Goal: Task Accomplishment & Management: Use online tool/utility

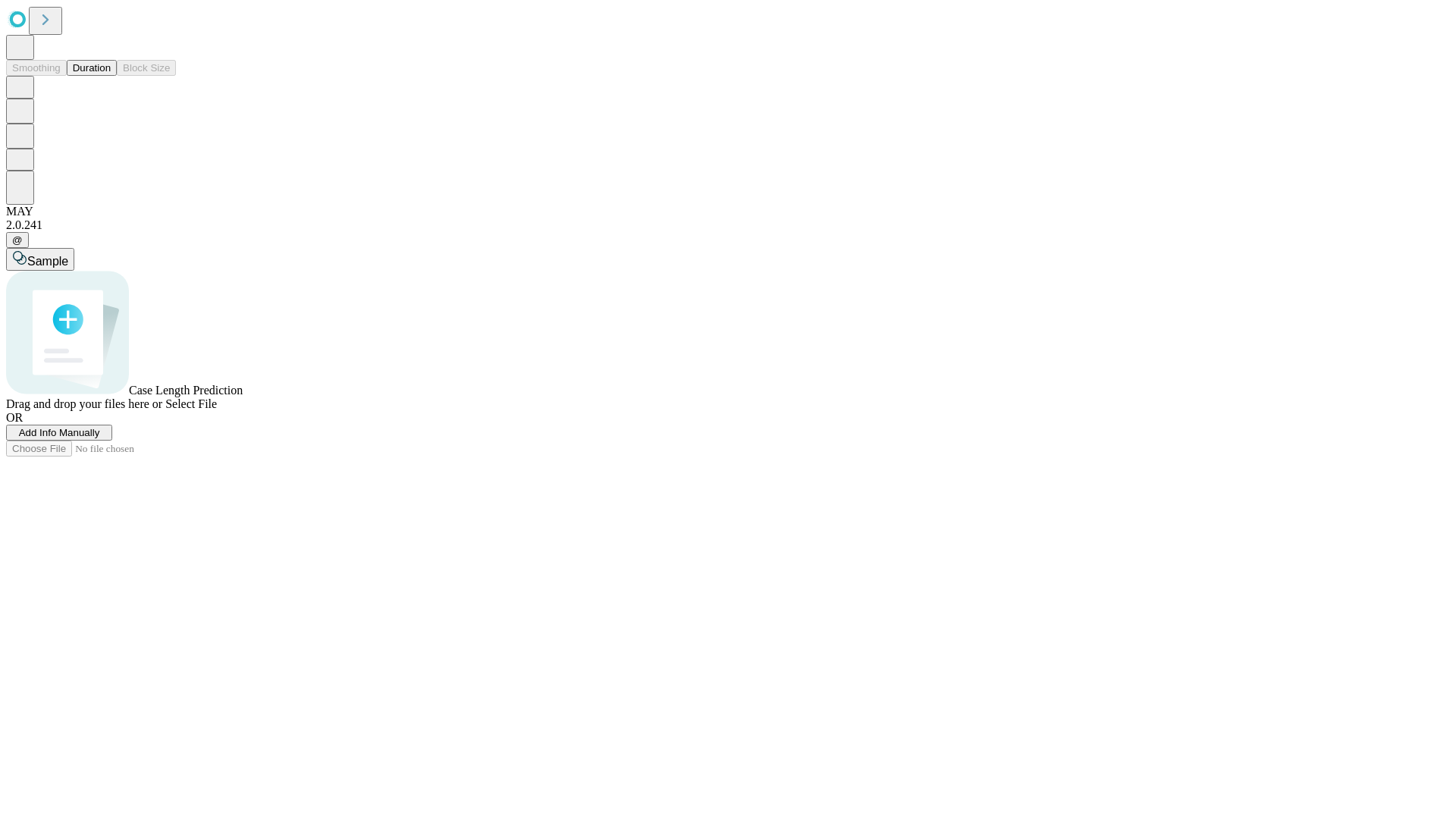
click at [111, 75] on button "Duration" at bounding box center [92, 68] width 50 height 16
click at [100, 438] on span "Add Info Manually" at bounding box center [59, 433] width 81 height 11
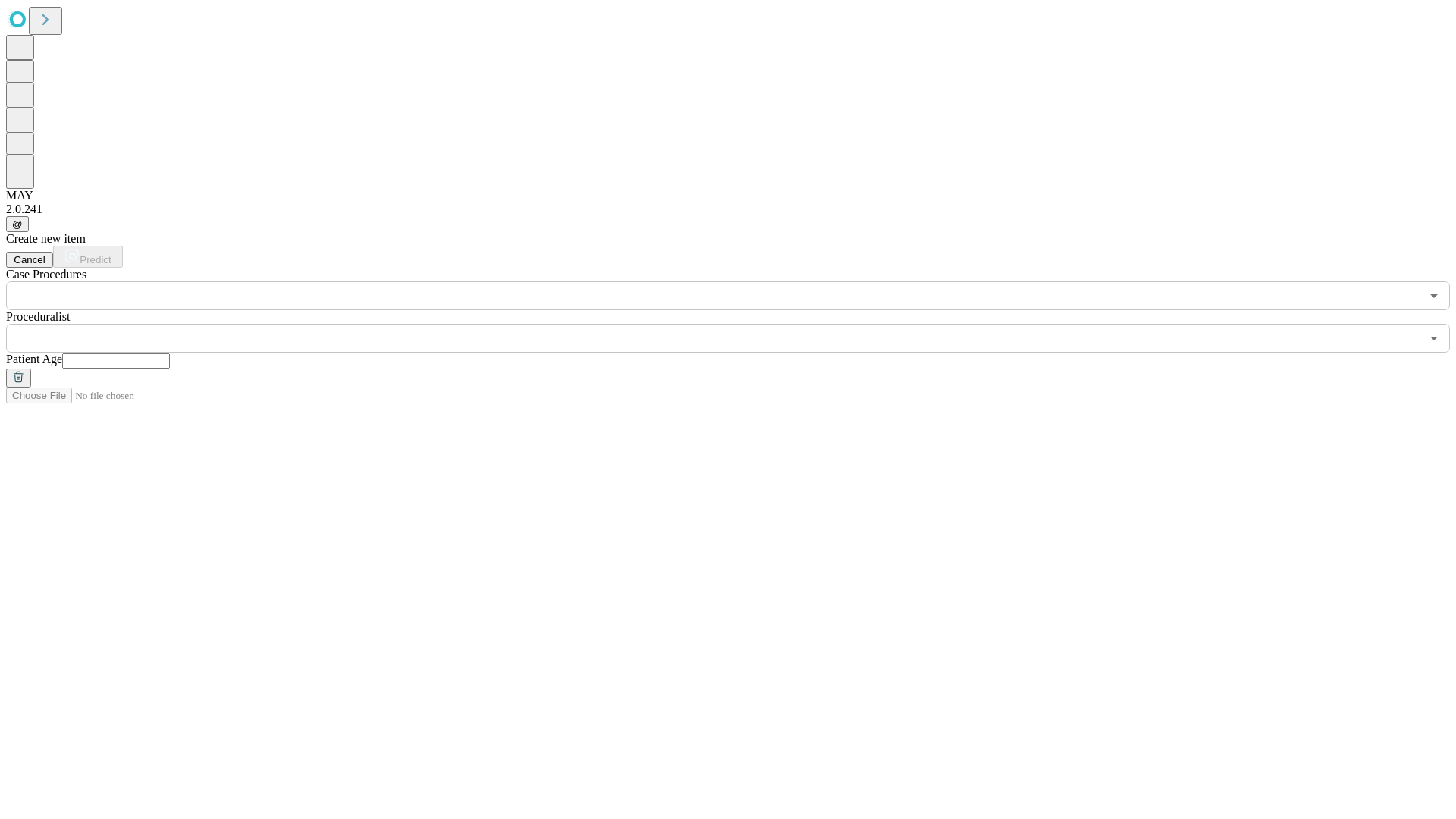
click at [170, 353] on input "text" at bounding box center [116, 361] width 108 height 15
type input "**"
click at [739, 324] on input "text" at bounding box center [713, 338] width 1414 height 29
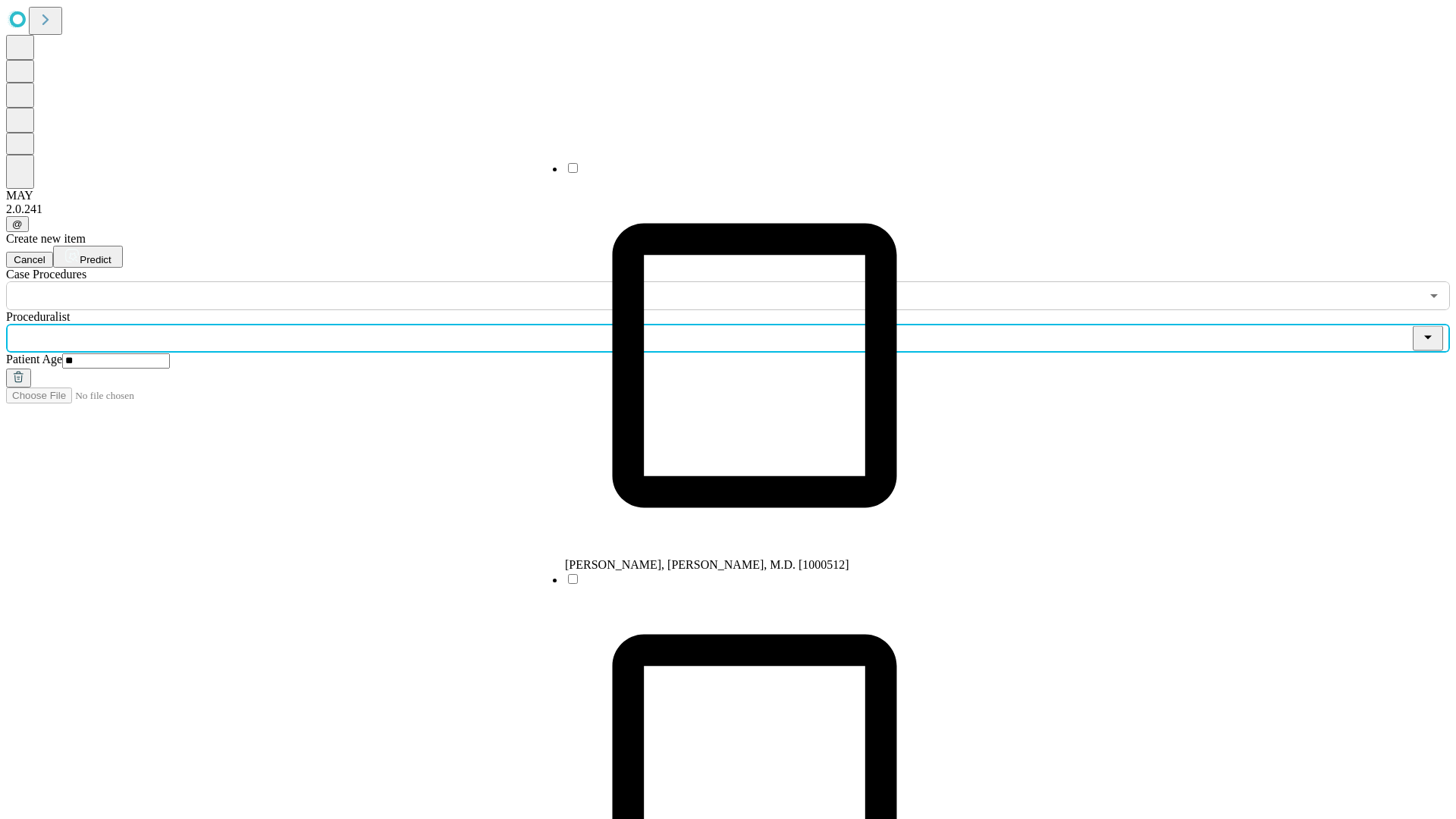
click at [740, 173] on li "[PERSON_NAME], [PERSON_NAME], M.D. [1000512]" at bounding box center [754, 366] width 379 height 411
click at [319, 281] on input "text" at bounding box center [713, 295] width 1414 height 29
